Goal: Transaction & Acquisition: Purchase product/service

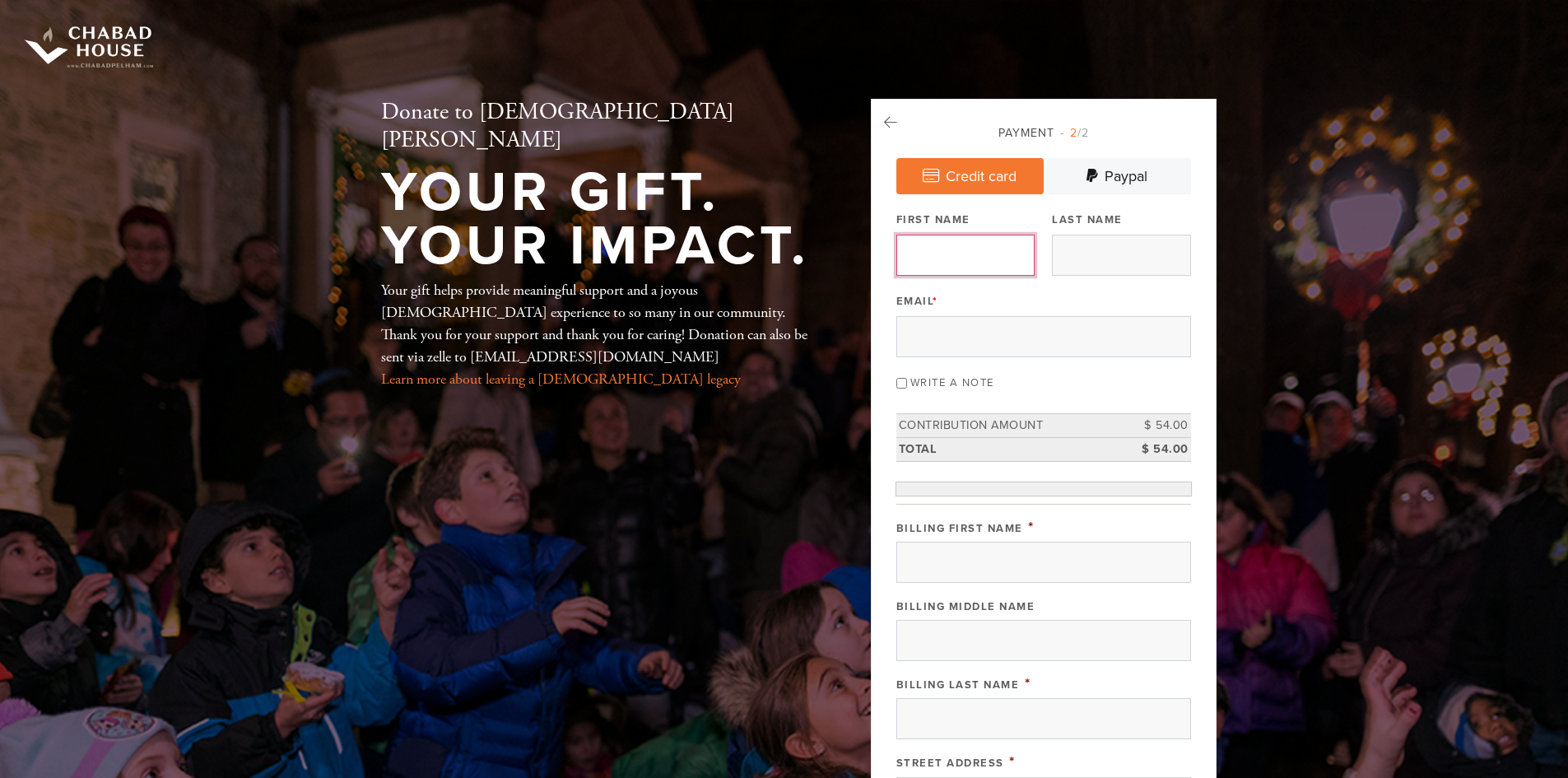
click at [961, 256] on input "First Name" at bounding box center [965, 255] width 138 height 41
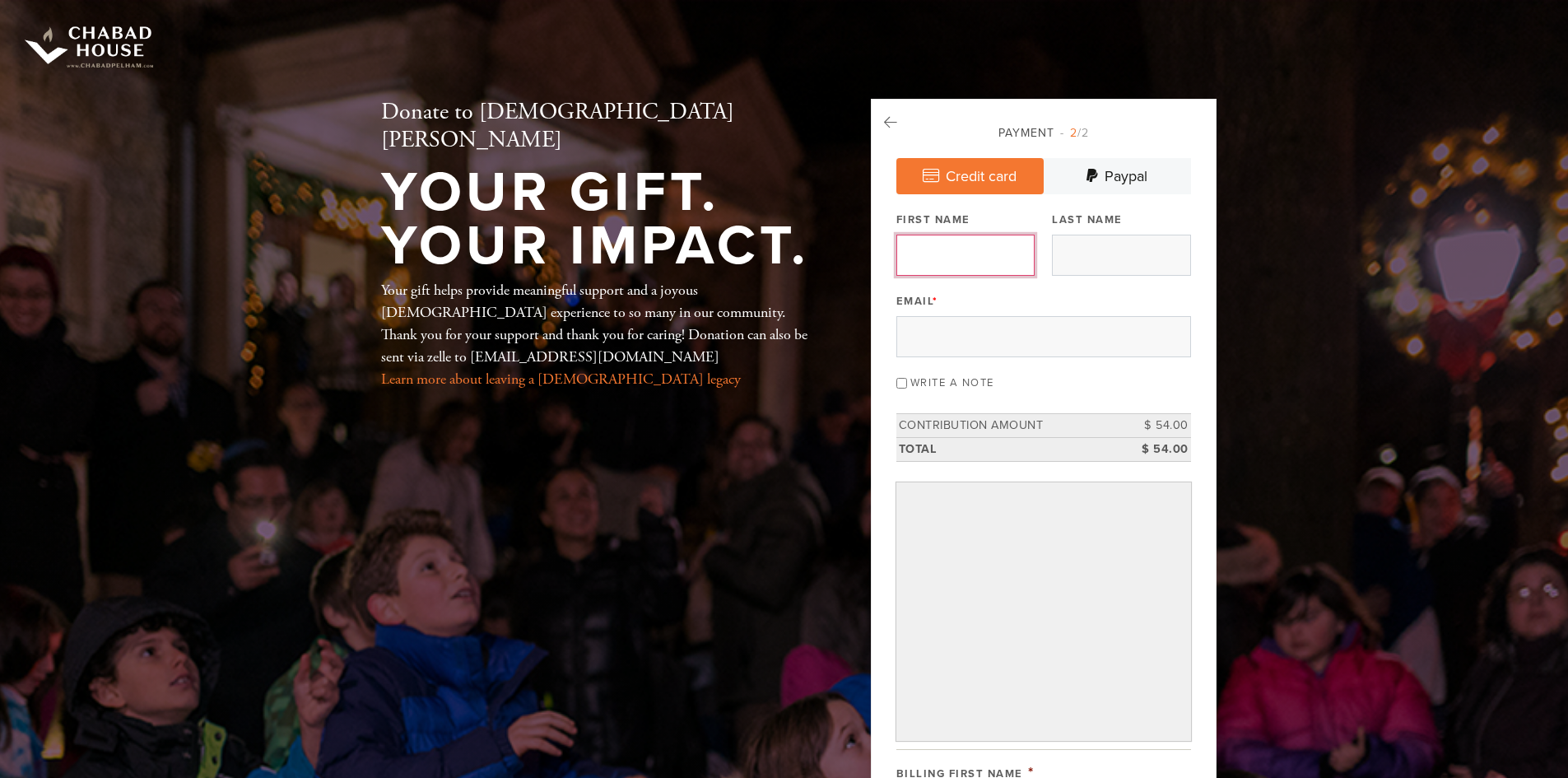
click at [992, 258] on input "First Name" at bounding box center [965, 255] width 138 height 41
type input "Shneur"
type input "[PERSON_NAME]"
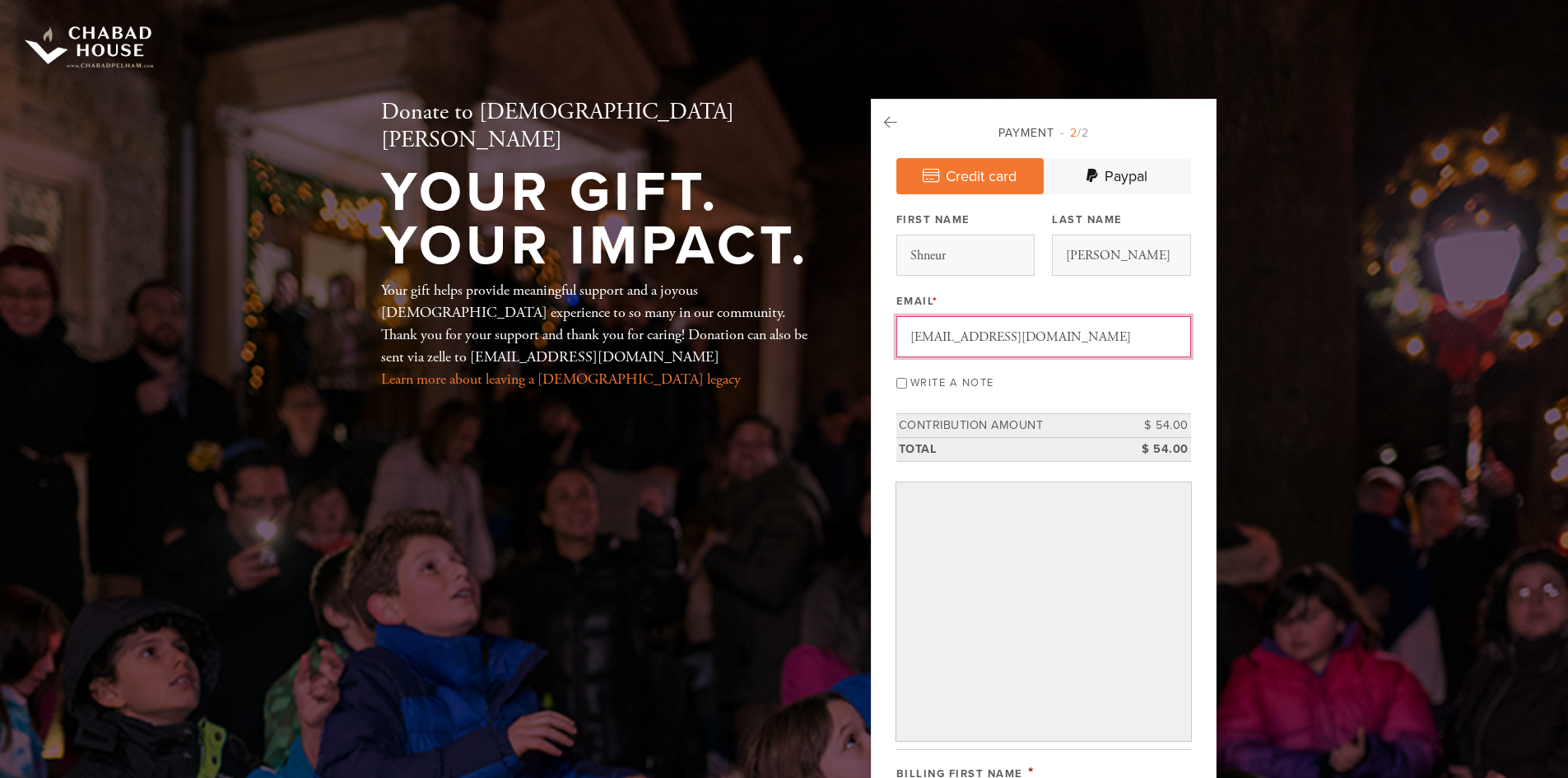
click at [1010, 328] on input "[EMAIL_ADDRESS][DOMAIN_NAME]" at bounding box center [1043, 336] width 295 height 41
type input "[EMAIL_ADDRESS][DOMAIN_NAME]"
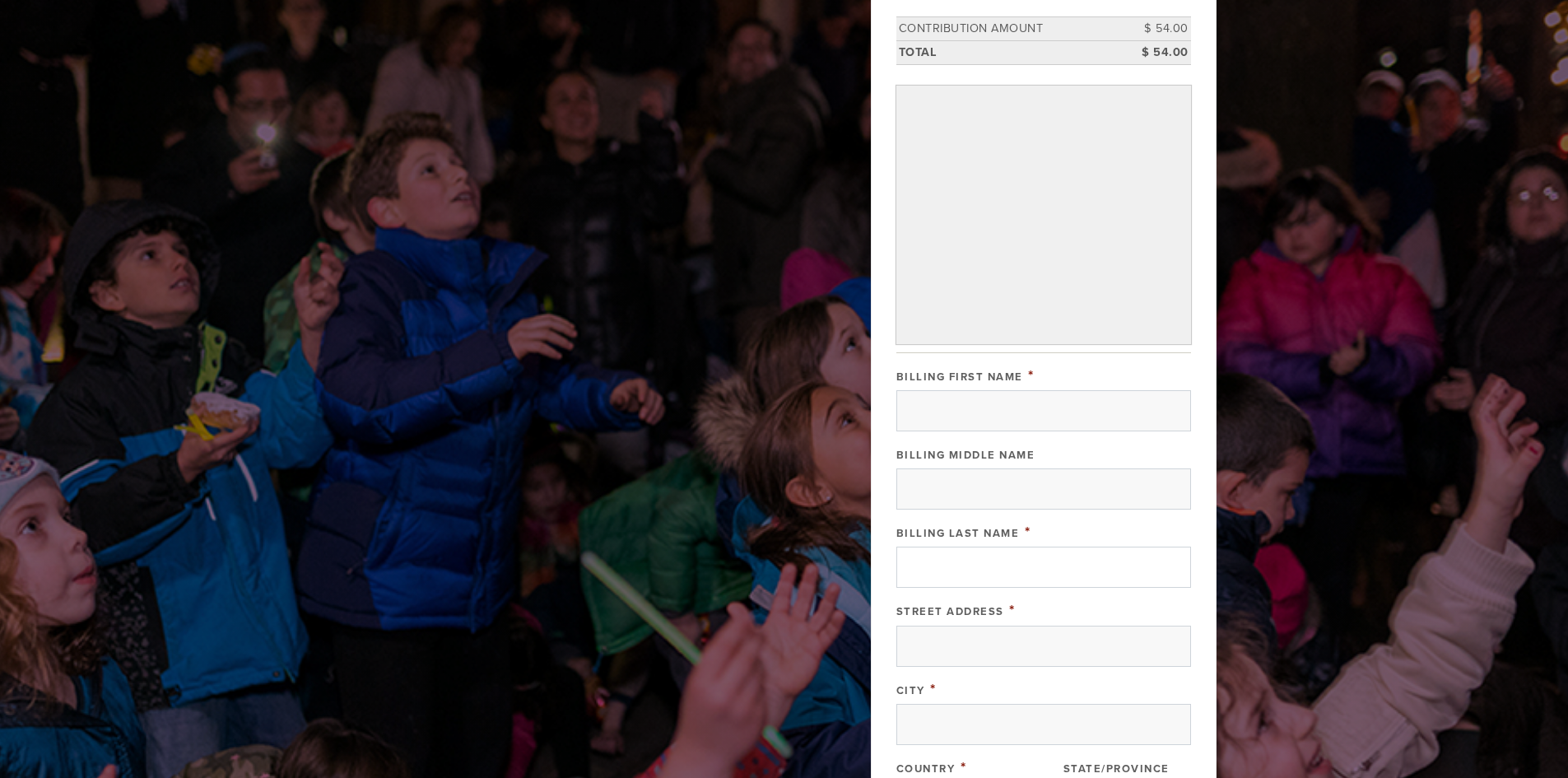
scroll to position [412, 0]
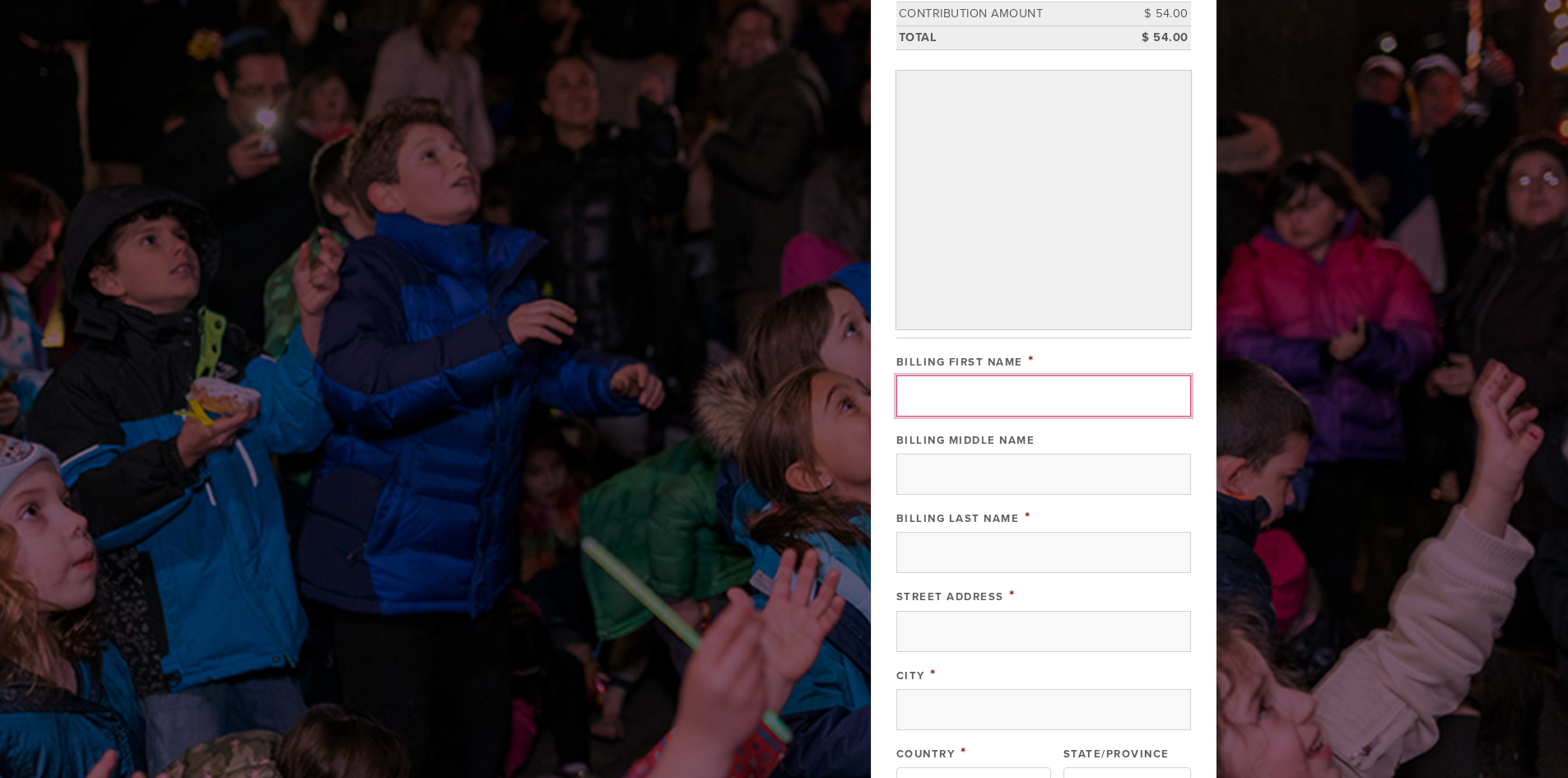
click at [1042, 404] on input "Billing First Name" at bounding box center [1043, 395] width 295 height 41
type input "shneur"
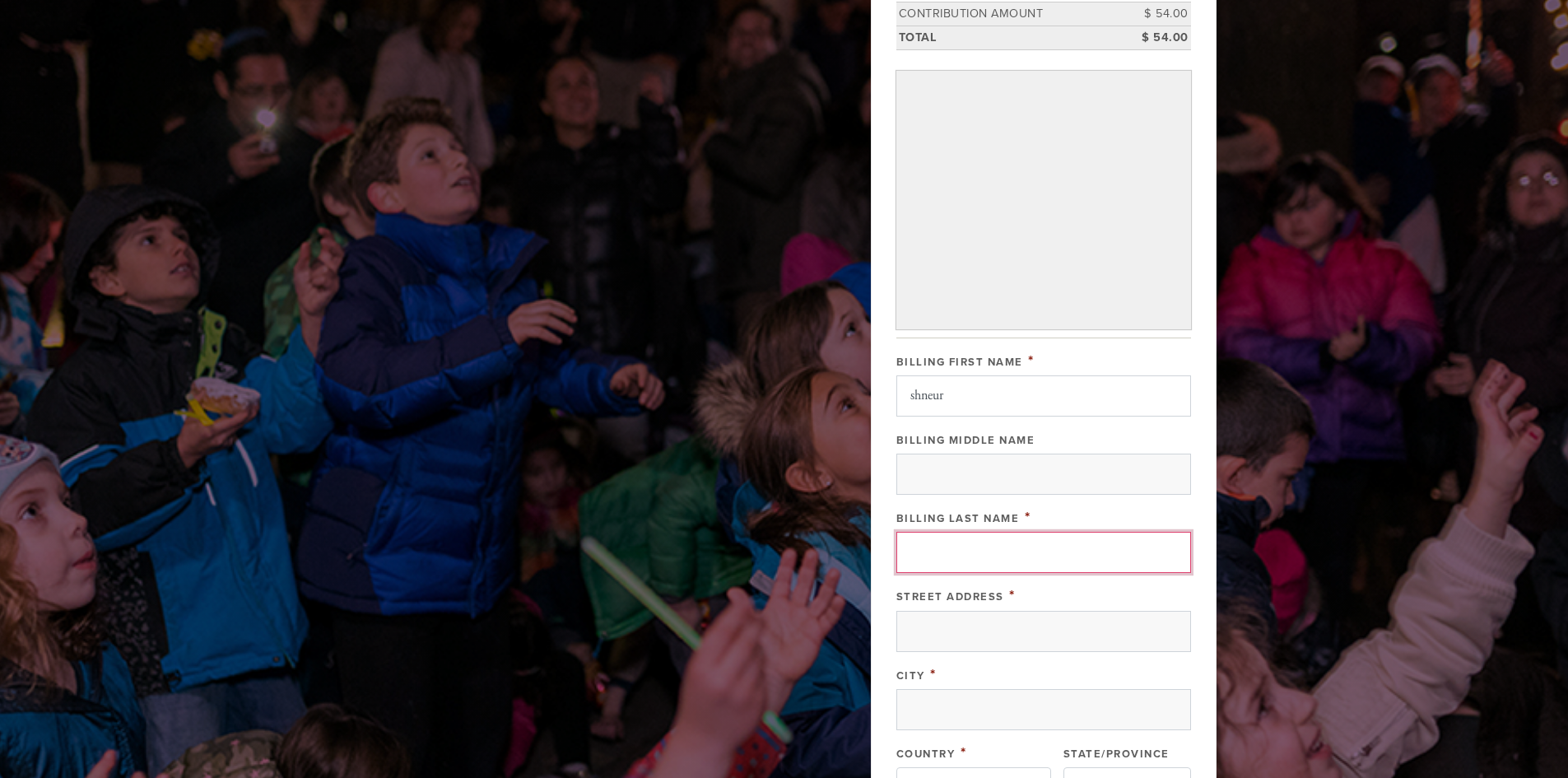
type input "[PERSON_NAME]"
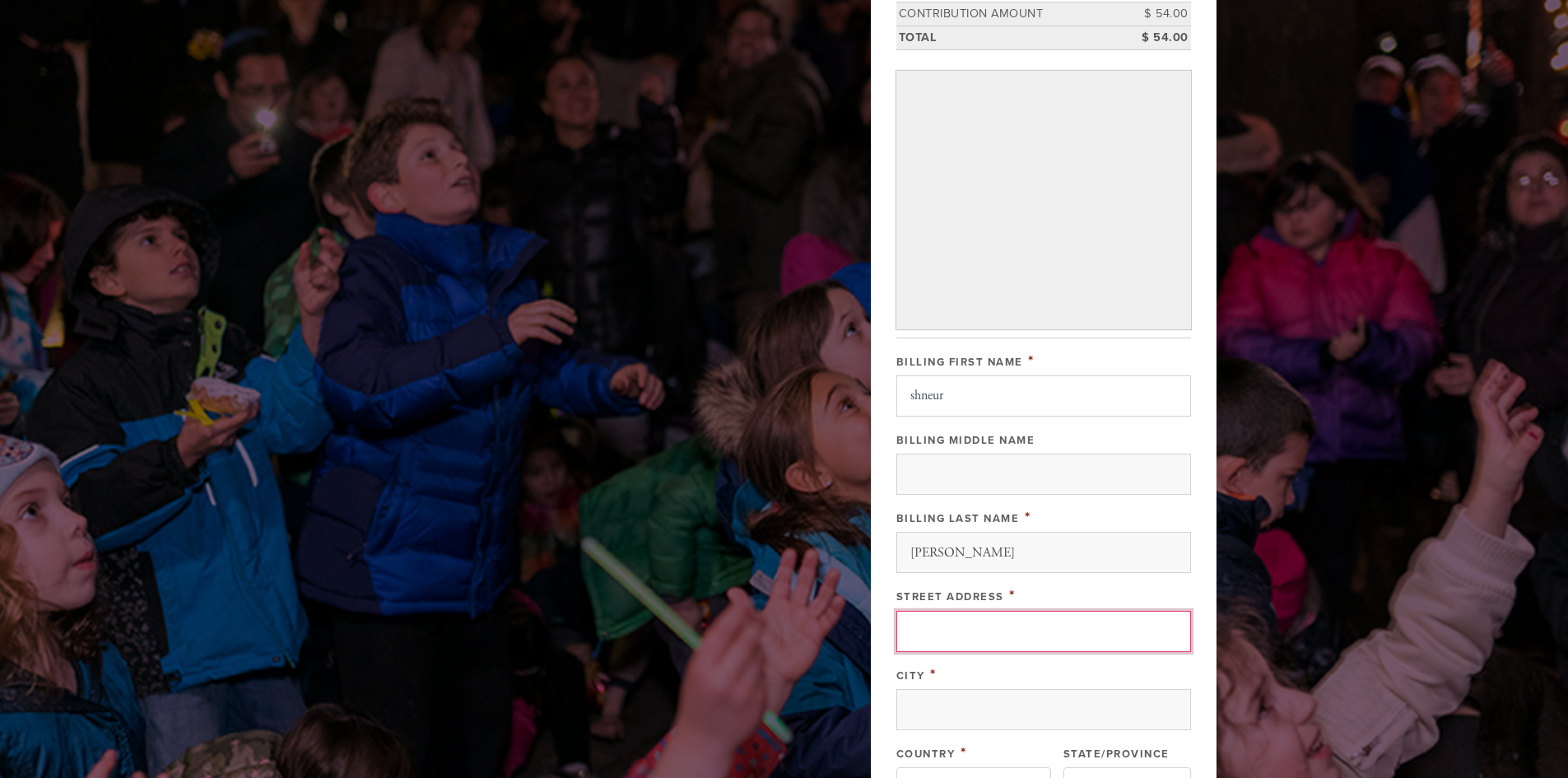
type input "[STREET_ADDRESS]"
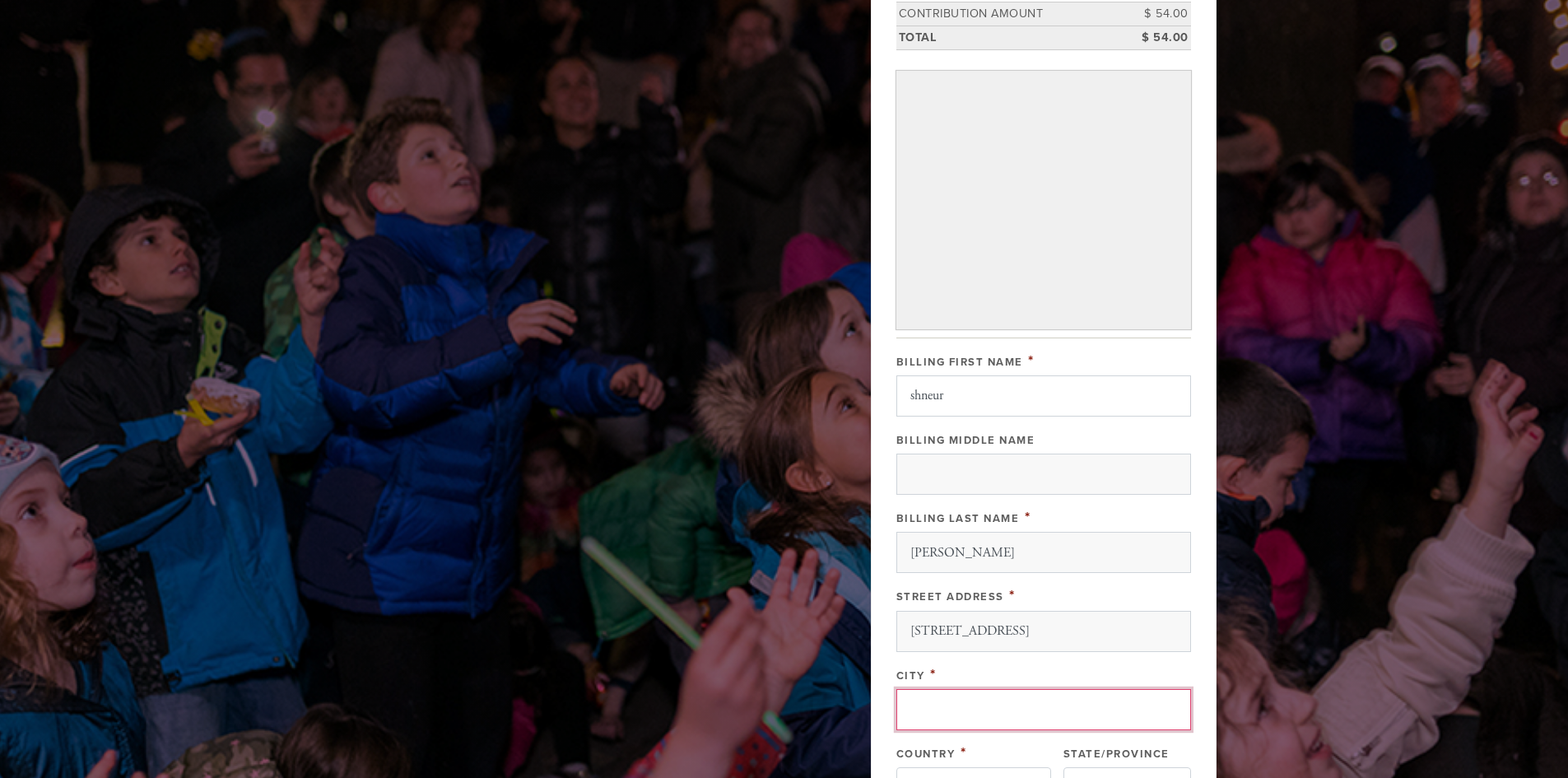
type input "[GEOGRAPHIC_DATA]"
type input "90046"
type input "[US_STATE]"
type input "[GEOGRAPHIC_DATA]"
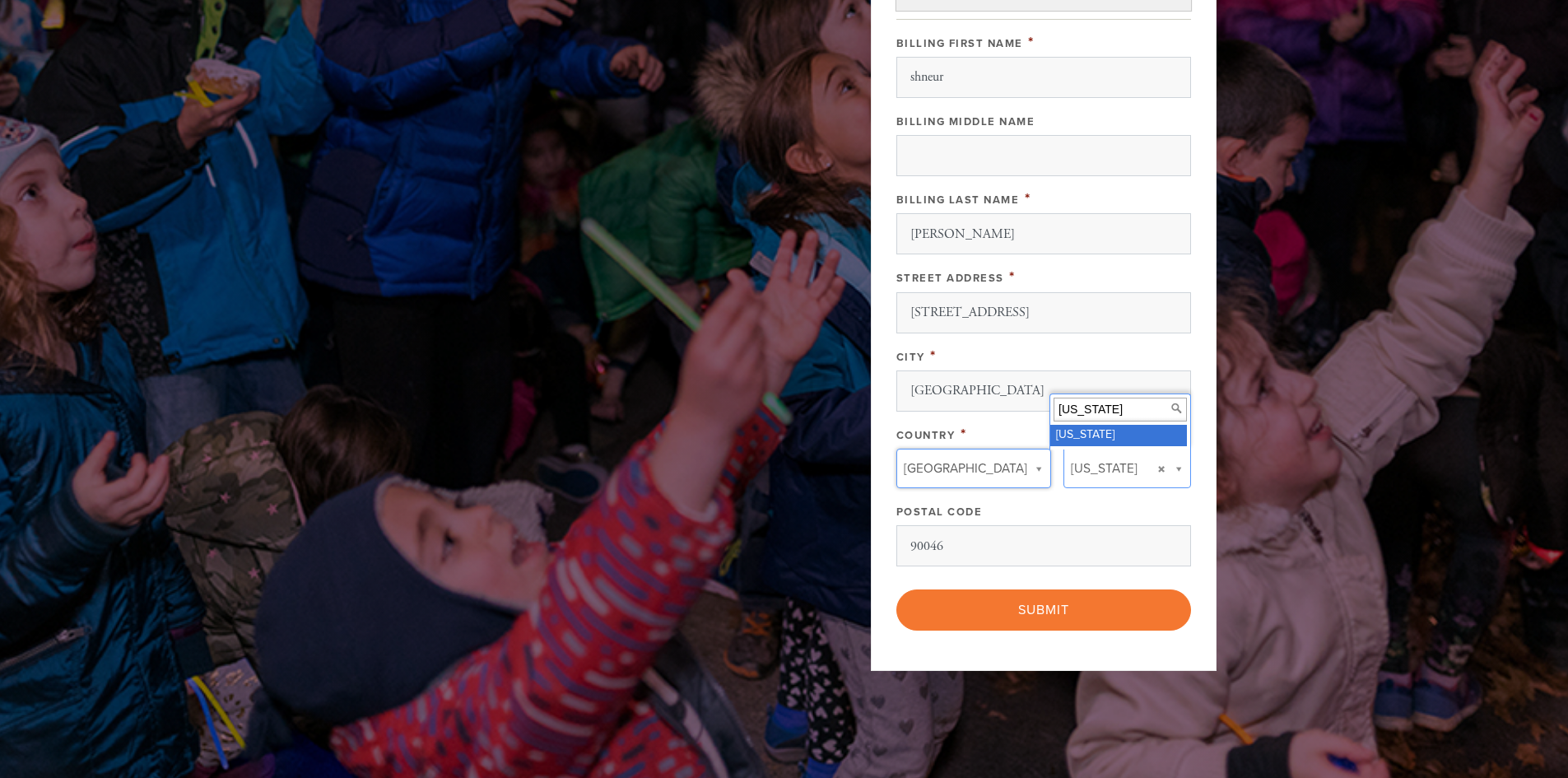
scroll to position [741, 0]
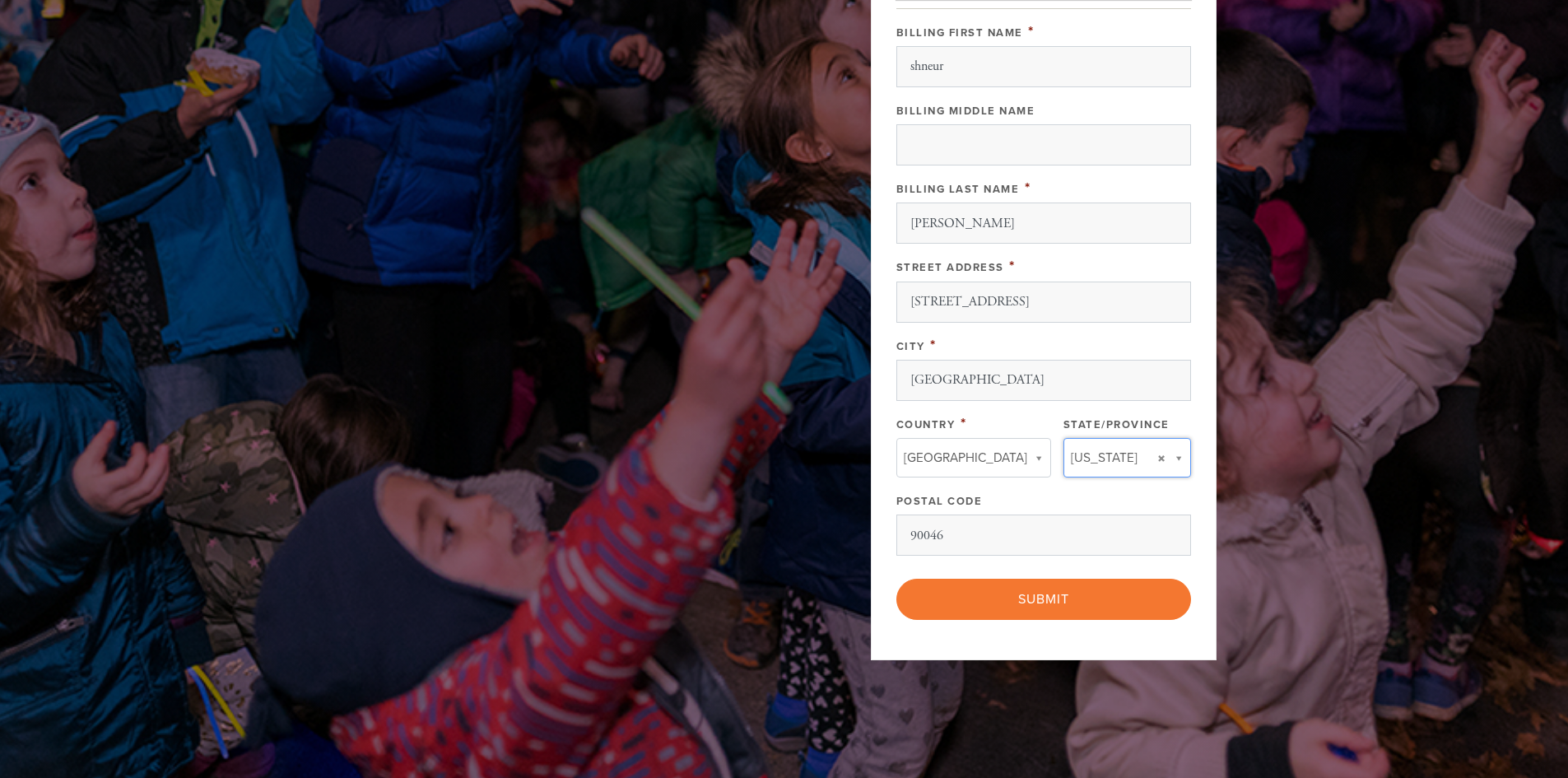
click at [1082, 624] on div "Payment 2 /2 Credit card [GEOGRAPHIC_DATA] Payment Processor Pay Later Credit C…" at bounding box center [1043, 9] width 345 height 1302
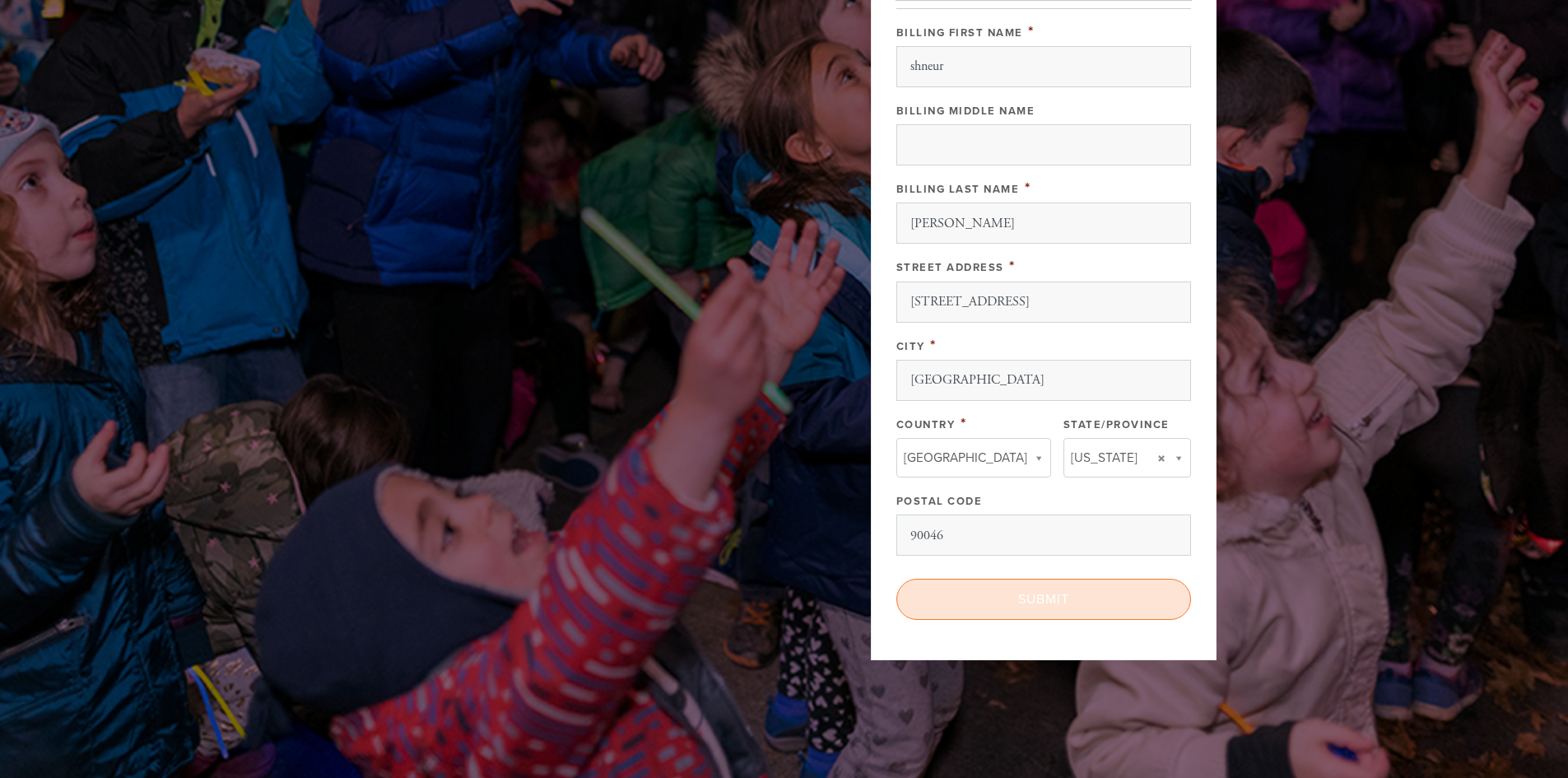
click at [1020, 600] on input "Submit" at bounding box center [1043, 599] width 295 height 41
